Goal: Information Seeking & Learning: Learn about a topic

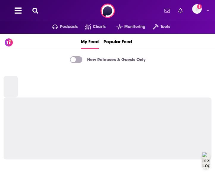
click at [36, 12] on icon at bounding box center [35, 11] width 6 height 6
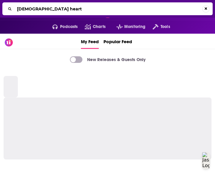
type input "[DEMOGRAPHIC_DATA] heart"
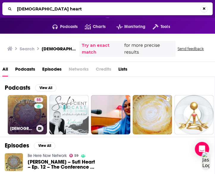
click at [30, 112] on link "55 [DEMOGRAPHIC_DATA] Heart with [PERSON_NAME]" at bounding box center [27, 114] width 39 height 39
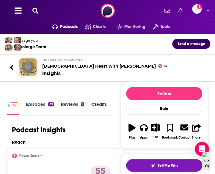
click at [38, 101] on link "Episodes 39" at bounding box center [40, 107] width 28 height 13
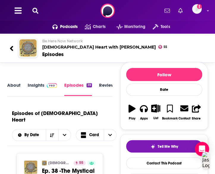
click at [139, 39] on p "Be Here Now Network" at bounding box center [124, 41] width 164 height 4
